Goal: Find specific page/section: Find specific page/section

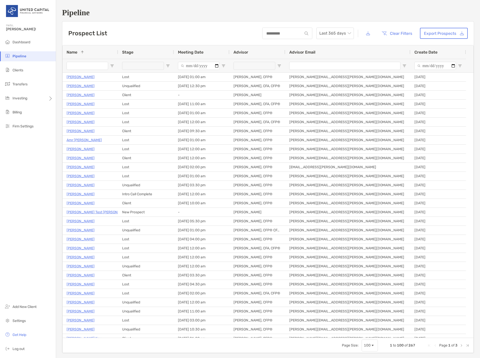
click at [92, 64] on input "Name Filter Input" at bounding box center [88, 66] width 42 height 8
type input "********"
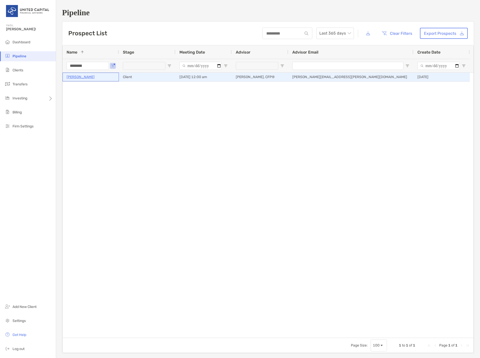
click at [78, 76] on p "[PERSON_NAME]" at bounding box center [81, 77] width 28 height 6
click at [79, 76] on p "[PERSON_NAME]" at bounding box center [81, 77] width 28 height 6
click at [84, 77] on p "[PERSON_NAME]" at bounding box center [81, 77] width 28 height 6
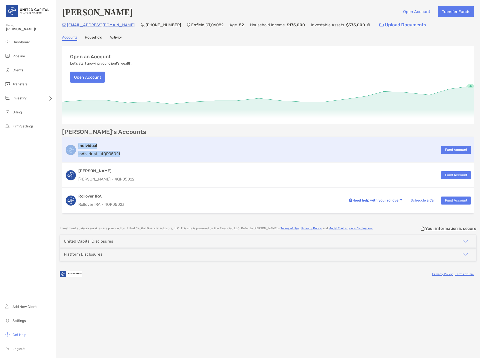
drag, startPoint x: 132, startPoint y: 154, endPoint x: 76, endPoint y: 156, distance: 56.1
click at [76, 156] on div "Individual Individual - 4QP05021 Fund Account" at bounding box center [268, 149] width 412 height 25
copy div "Individual Individual - 4QP05021"
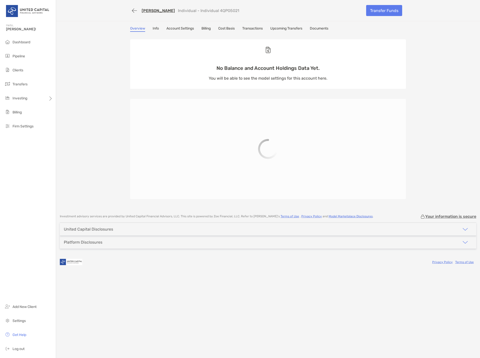
drag, startPoint x: 196, startPoint y: 12, endPoint x: 259, endPoint y: 12, distance: 62.4
click at [259, 12] on div "Michelle Gawlik Individual - Individual 4QP05021" at bounding box center [246, 10] width 232 height 9
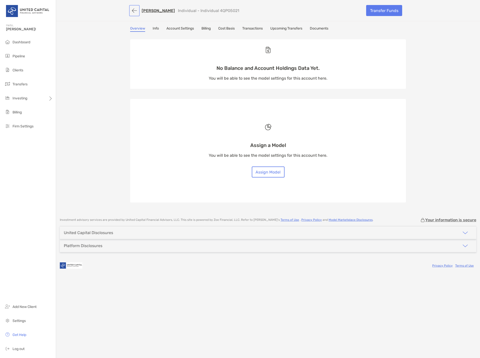
click at [131, 11] on button "button" at bounding box center [134, 10] width 9 height 9
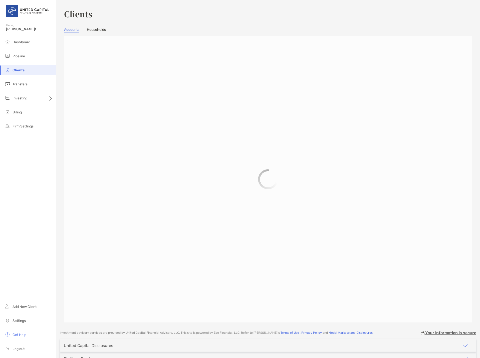
click at [181, 18] on h3 "Clients" at bounding box center [268, 14] width 408 height 12
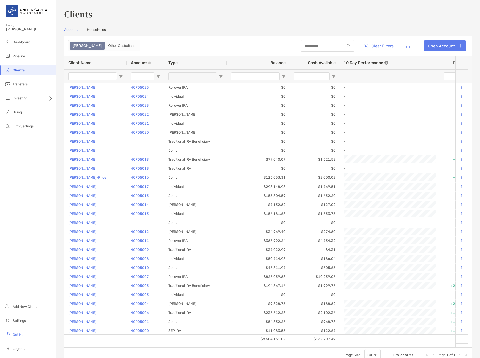
type input "****"
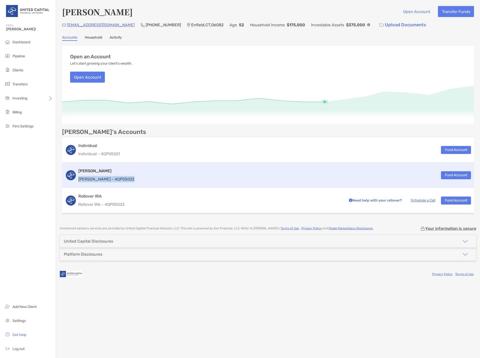
drag, startPoint x: 125, startPoint y: 183, endPoint x: 79, endPoint y: 179, distance: 45.7
click at [79, 179] on div "Roth IRA Roth IRA - 4QP05022 Fund Account" at bounding box center [268, 175] width 412 height 25
copy p "Roth IRA - 4QP05022"
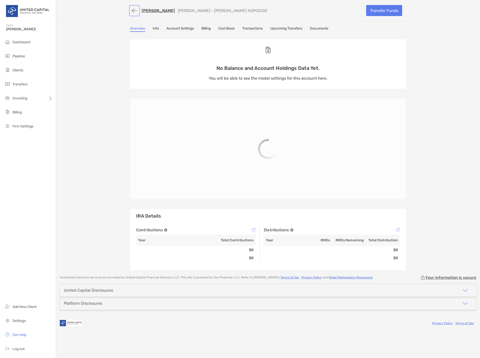
click at [136, 13] on button "button" at bounding box center [134, 10] width 9 height 9
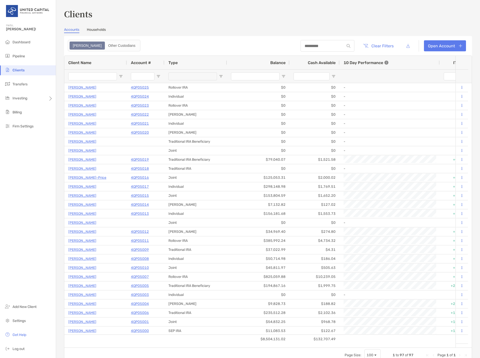
type input "****"
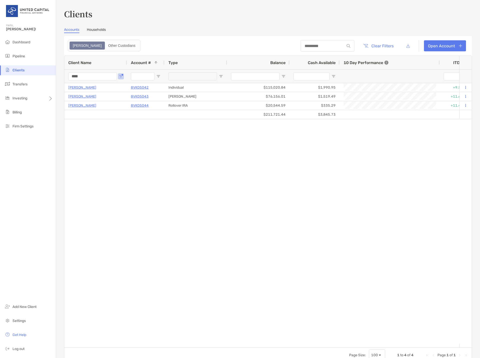
click at [171, 7] on div "Clients Accounts Households Zoe Other Custodians Clear Filters Open Account 1 t…" at bounding box center [268, 179] width 424 height 358
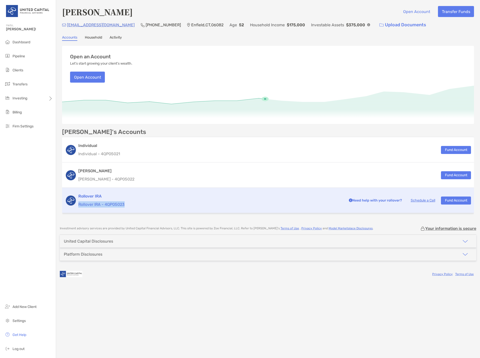
copy p "Rollover IRA - 4QP05023"
drag, startPoint x: 134, startPoint y: 205, endPoint x: 77, endPoint y: 208, distance: 56.9
click at [77, 208] on div "Rollover IRA Rollover IRA - 4QP05023 Need help with your rollover? Schedule a C…" at bounding box center [268, 200] width 412 height 25
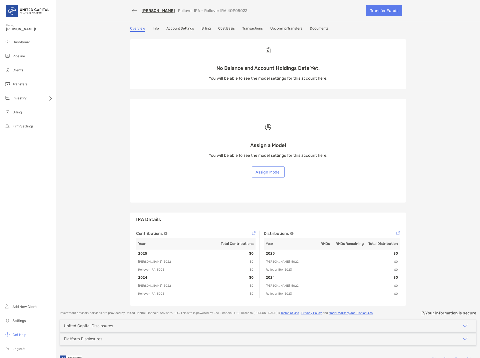
click at [93, 56] on div "[PERSON_NAME] Rollover IRA - Rollover IRA 4QP05023 Transfer Funds Overview Info…" at bounding box center [268, 153] width 424 height 306
